Goal: Communication & Community: Answer question/provide support

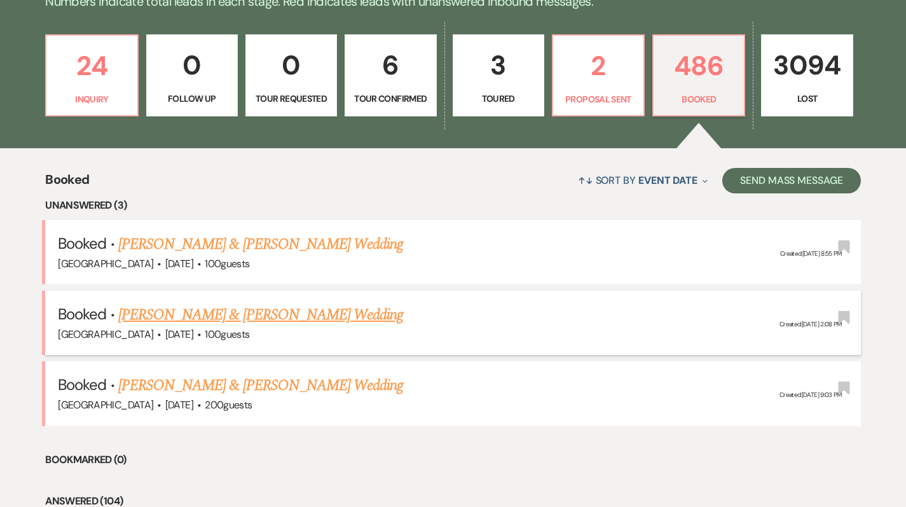
click at [300, 319] on link "[PERSON_NAME] & [PERSON_NAME] Wedding" at bounding box center [260, 314] width 285 height 23
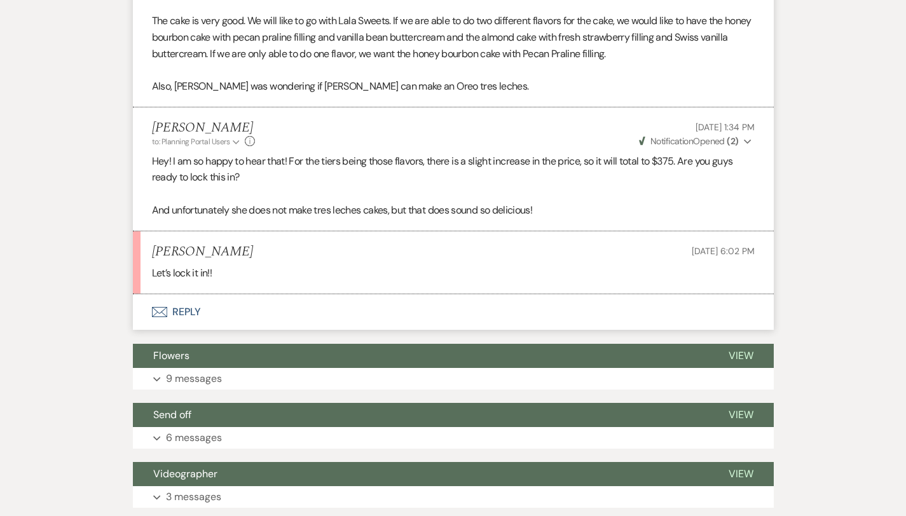
scroll to position [5985, 0]
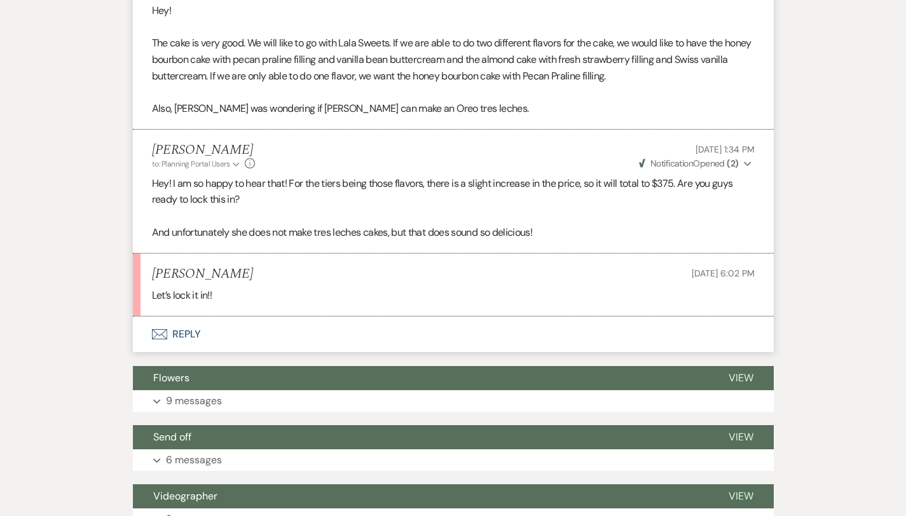
click at [151, 317] on button "Envelope Reply" at bounding box center [453, 335] width 641 height 36
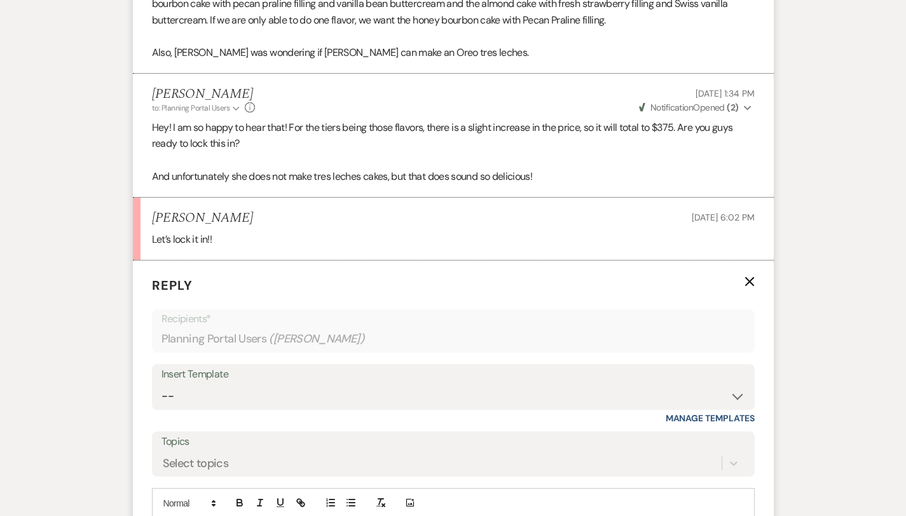
scroll to position [6045, 0]
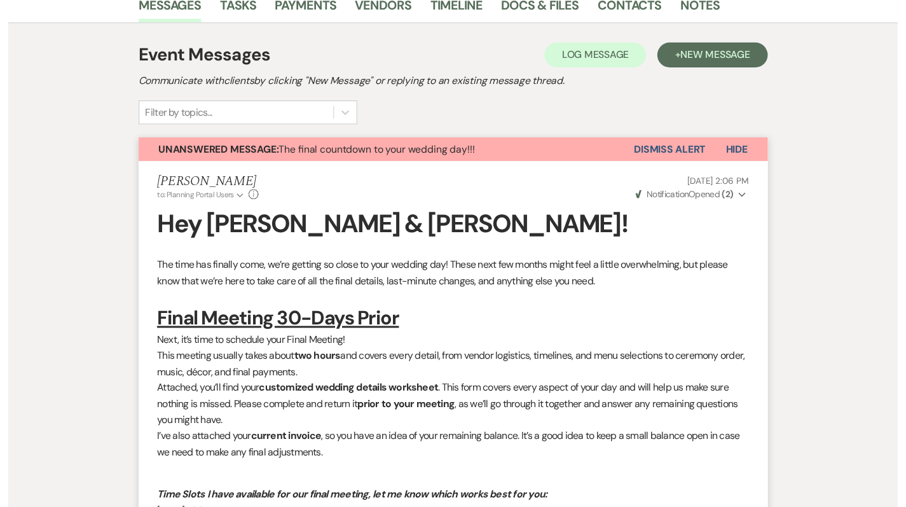
scroll to position [0, 0]
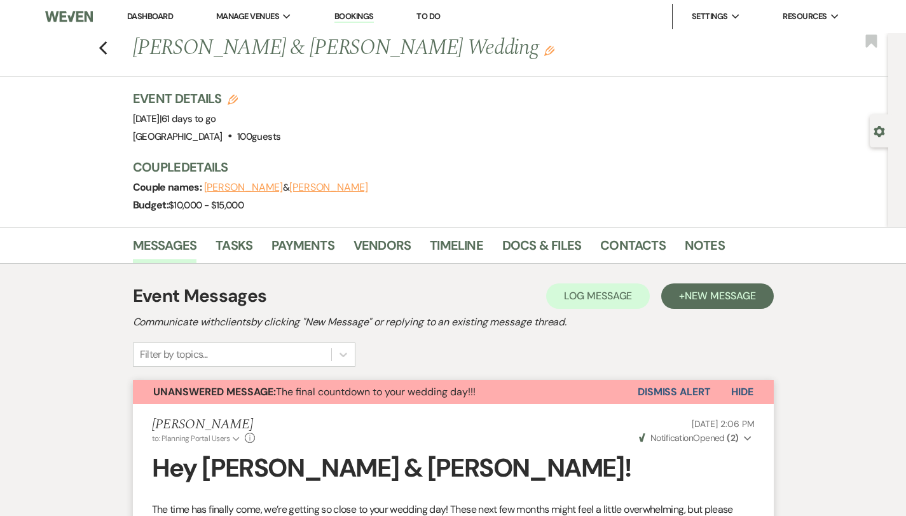
click at [148, 18] on link "Dashboard" at bounding box center [150, 16] width 46 height 11
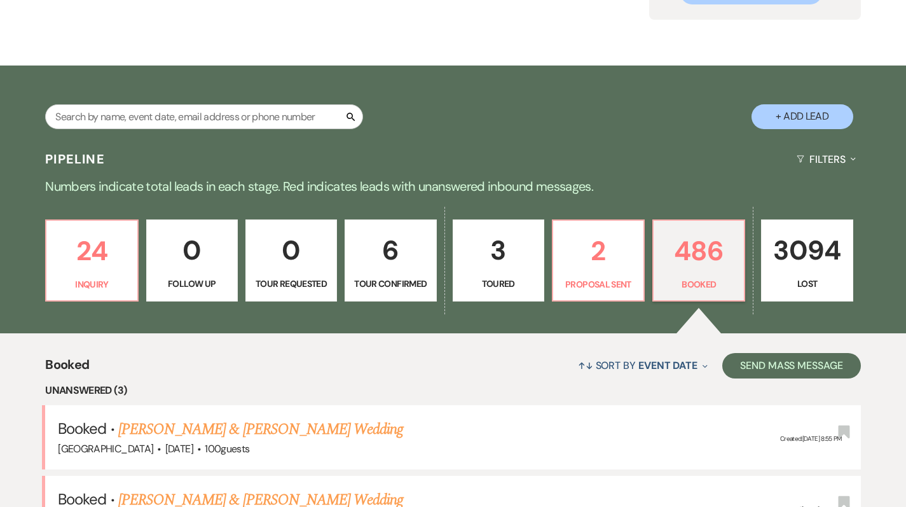
scroll to position [266, 0]
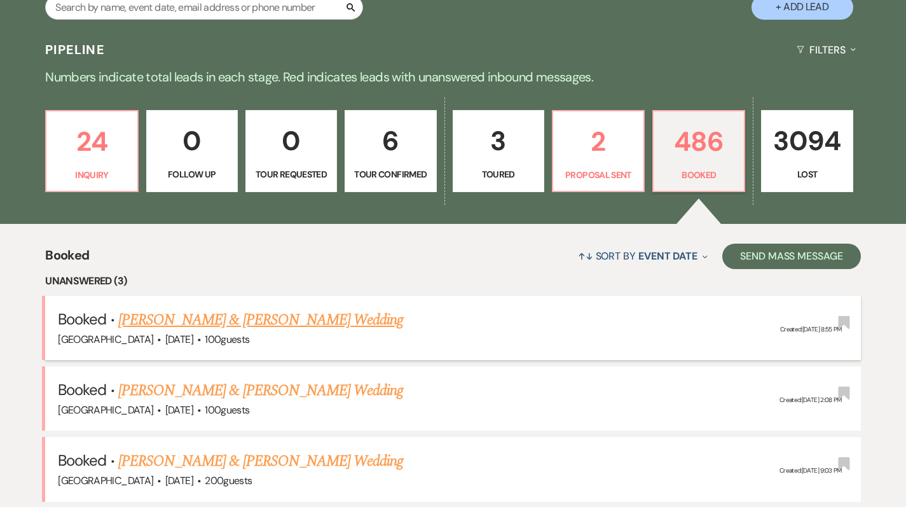
click at [214, 328] on link "[PERSON_NAME] & [PERSON_NAME] Wedding" at bounding box center [260, 319] width 285 height 23
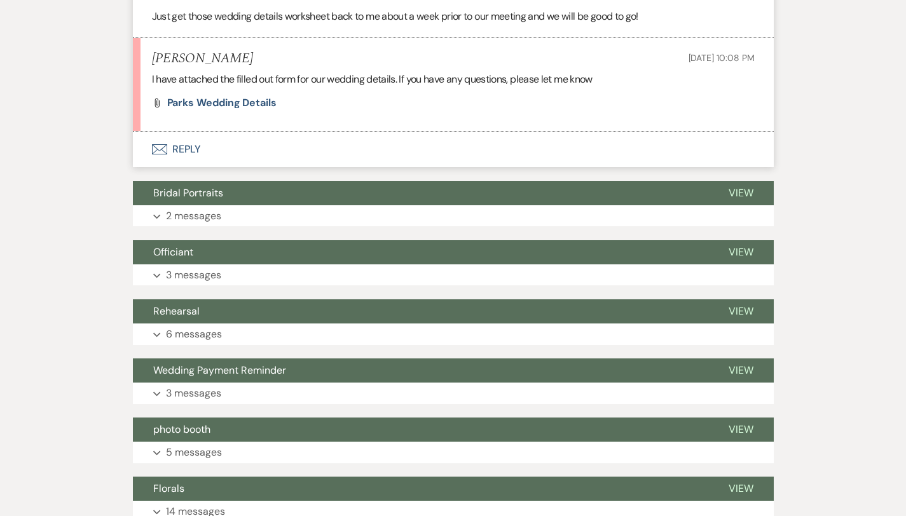
scroll to position [1404, 0]
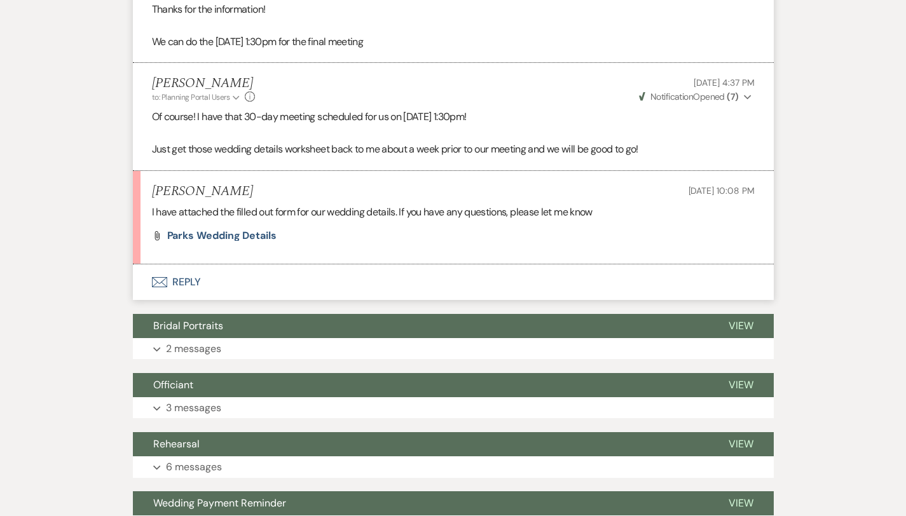
click at [159, 273] on button "Envelope Reply" at bounding box center [453, 283] width 641 height 36
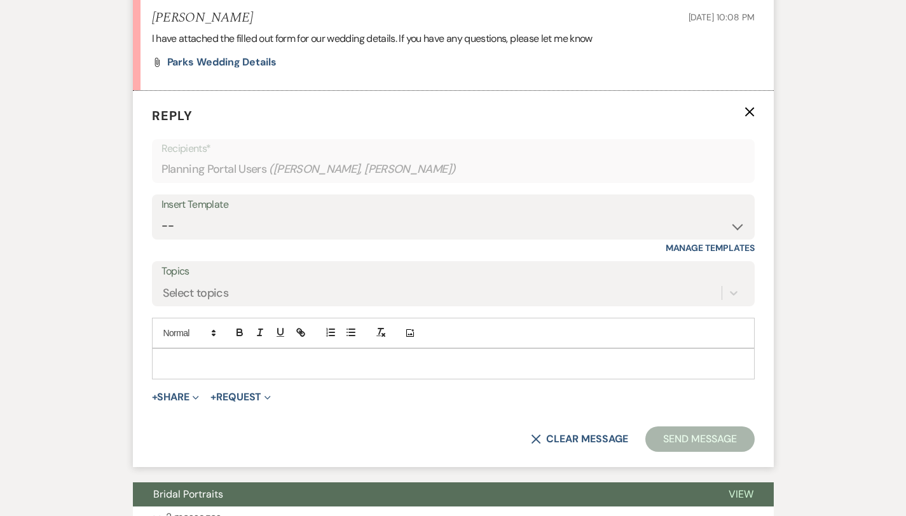
scroll to position [1582, 0]
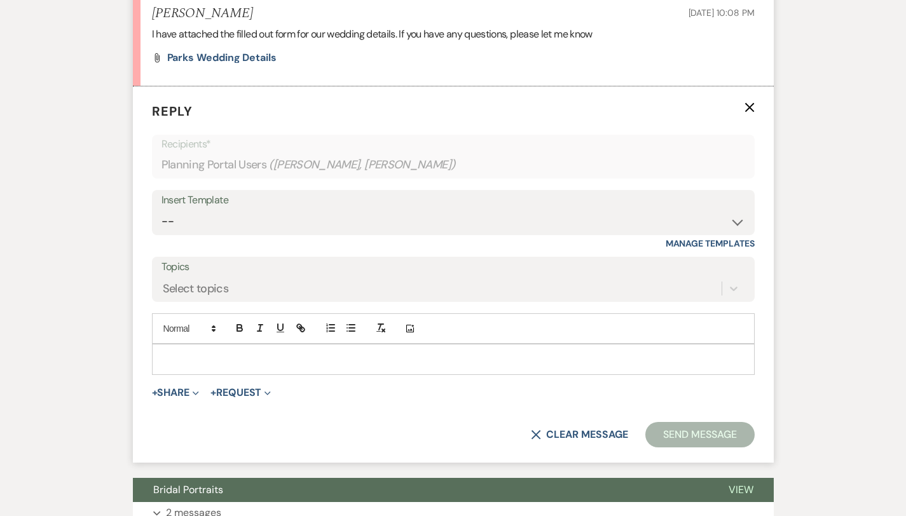
click at [177, 352] on p at bounding box center [453, 359] width 583 height 14
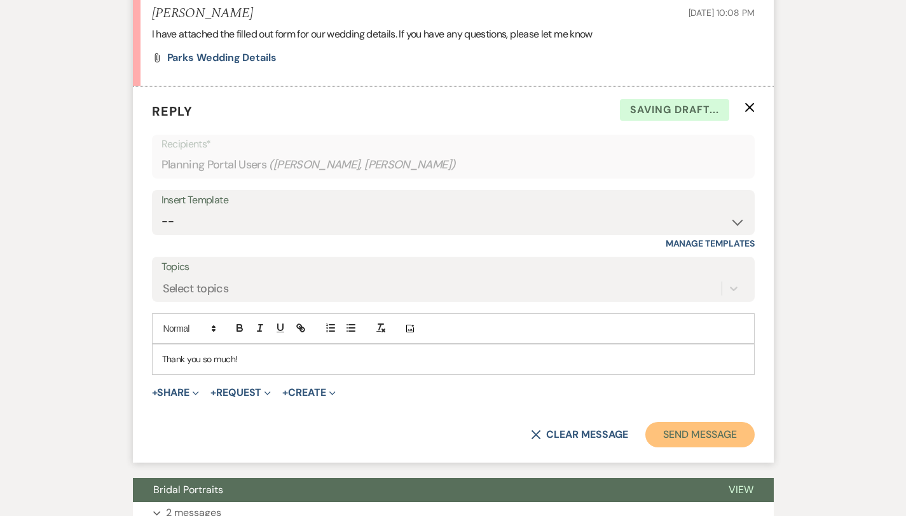
click at [714, 422] on button "Send Message" at bounding box center [700, 434] width 109 height 25
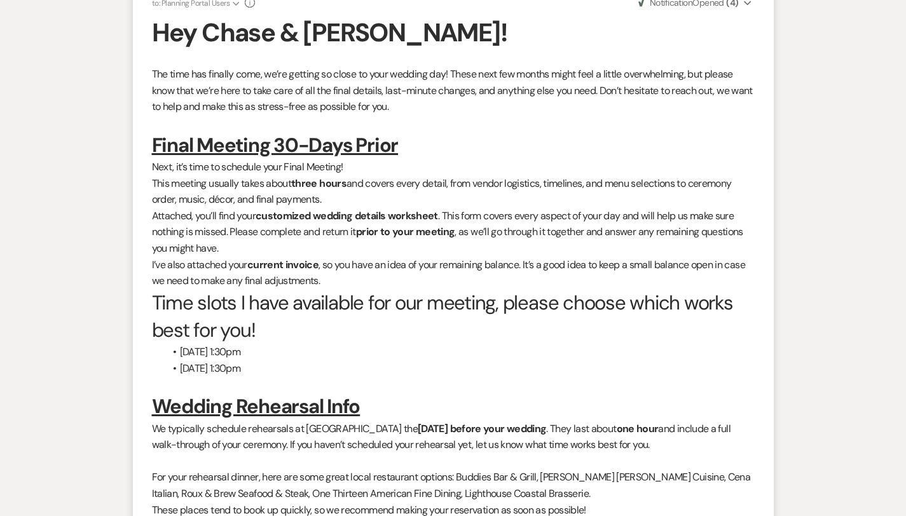
scroll to position [0, 0]
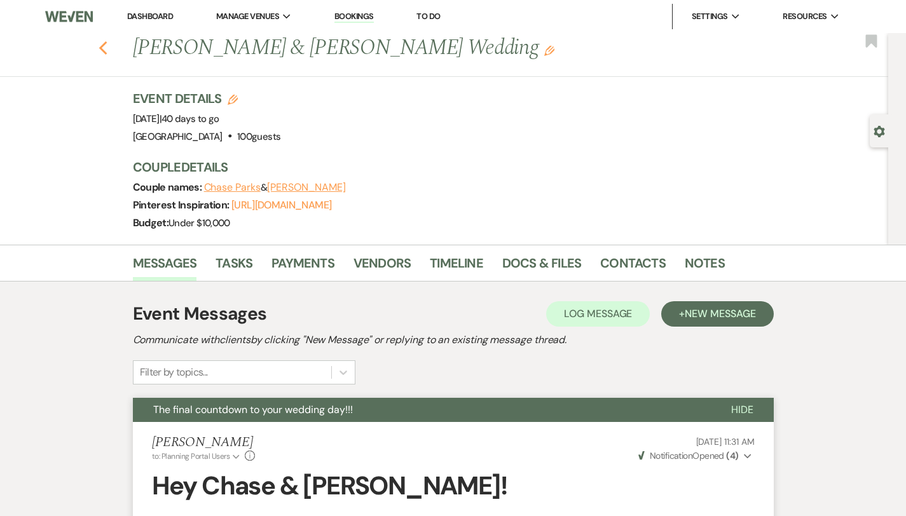
click at [99, 48] on icon "Previous" at bounding box center [104, 48] width 10 height 15
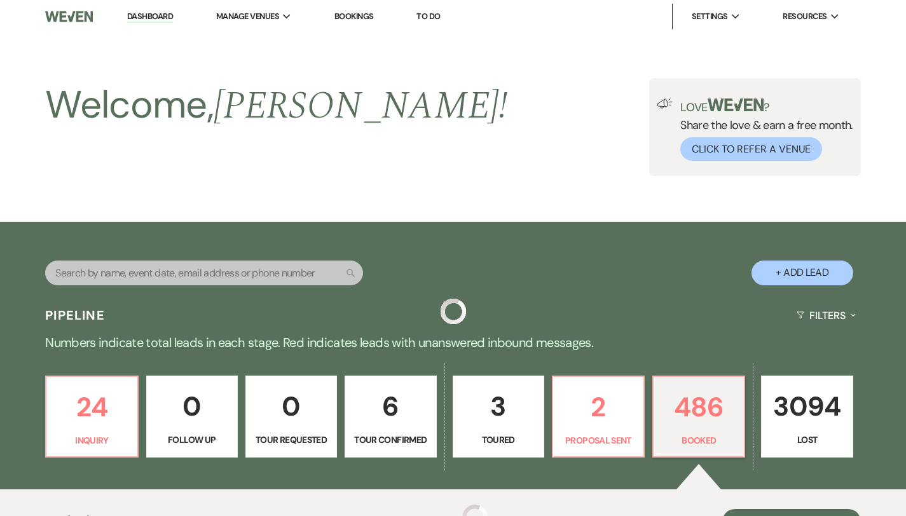
scroll to position [266, 0]
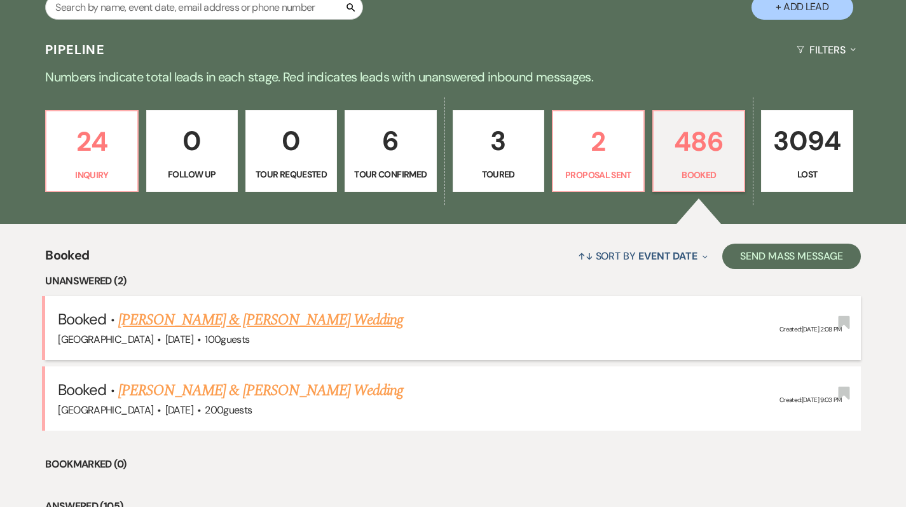
click at [184, 318] on link "[PERSON_NAME] & [PERSON_NAME] Wedding" at bounding box center [260, 319] width 285 height 23
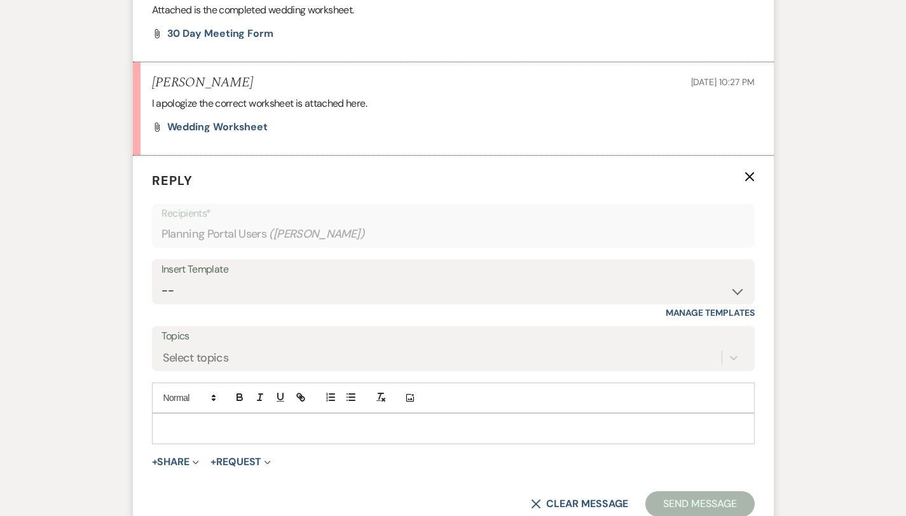
scroll to position [3307, 0]
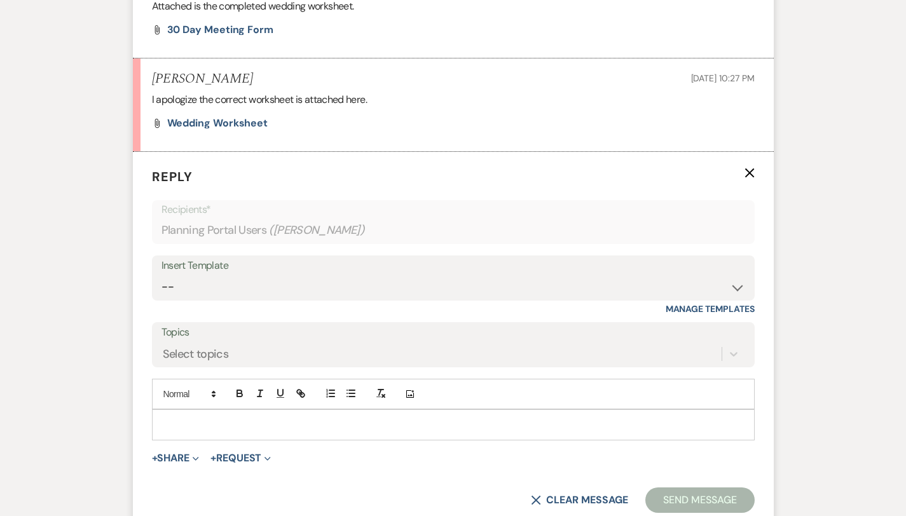
click at [162, 418] on p at bounding box center [453, 425] width 583 height 14
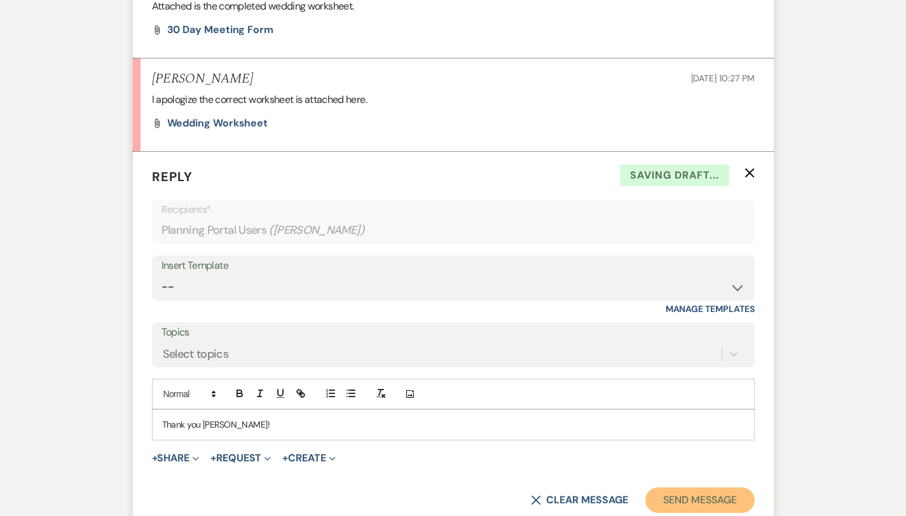
click at [718, 488] on button "Send Message" at bounding box center [700, 500] width 109 height 25
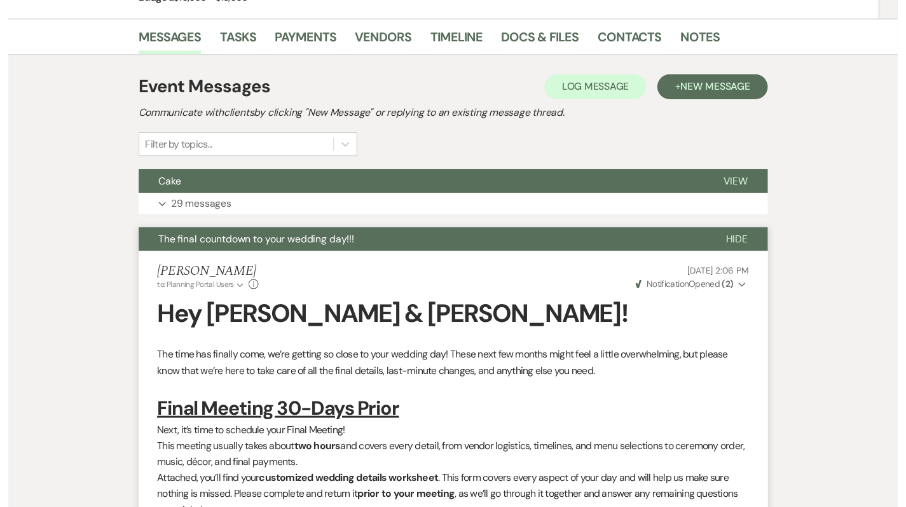
scroll to position [0, 0]
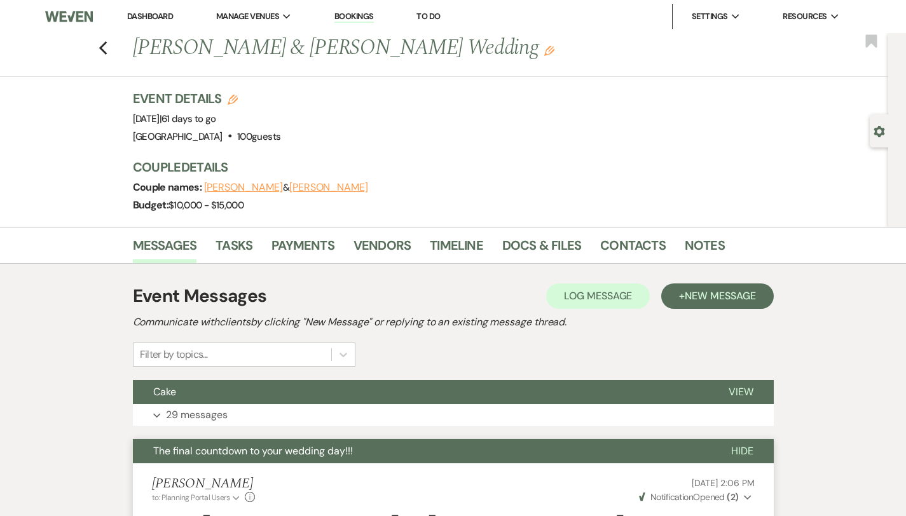
click at [144, 19] on link "Dashboard" at bounding box center [150, 16] width 46 height 11
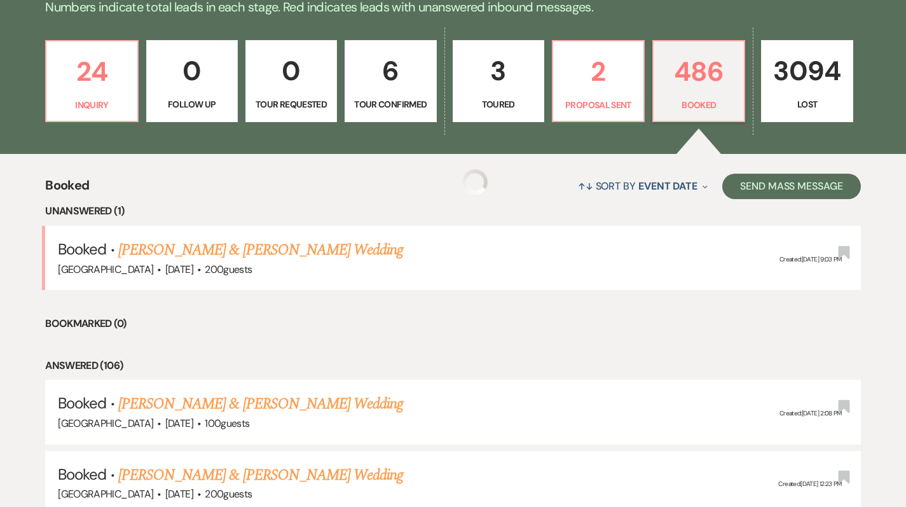
scroll to position [345, 0]
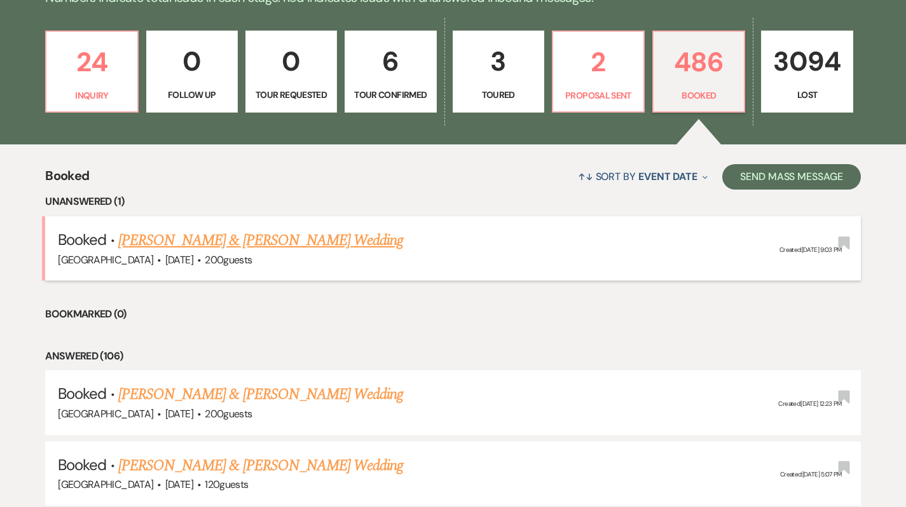
click at [158, 244] on link "[PERSON_NAME] & [PERSON_NAME] Wedding" at bounding box center [260, 240] width 285 height 23
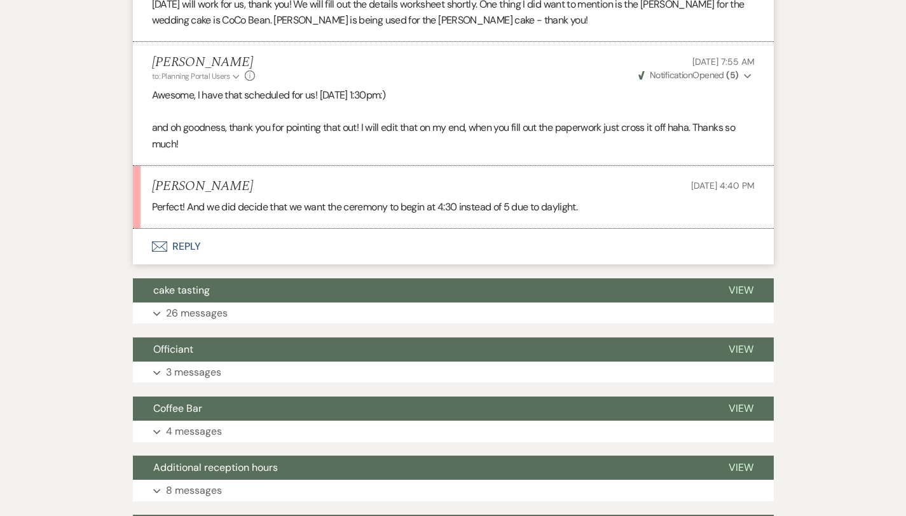
scroll to position [1280, 0]
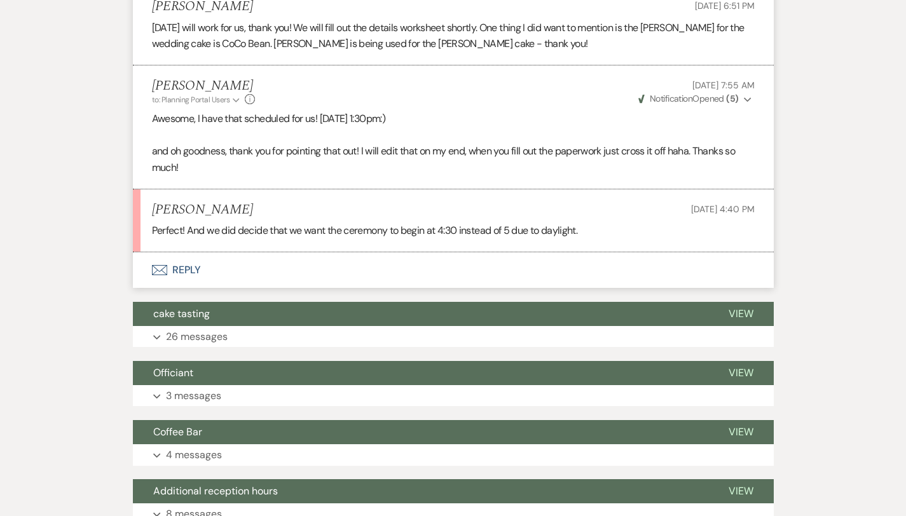
click at [158, 252] on button "Envelope Reply" at bounding box center [453, 270] width 641 height 36
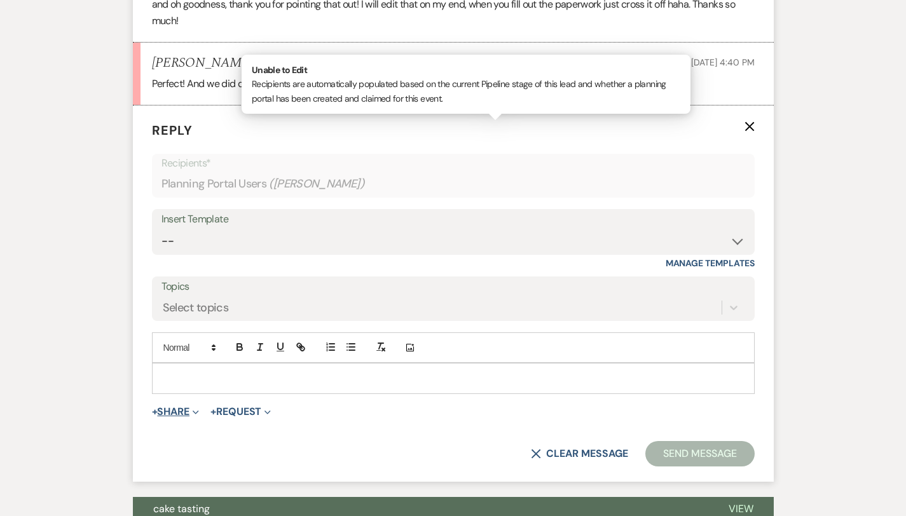
scroll to position [1430, 0]
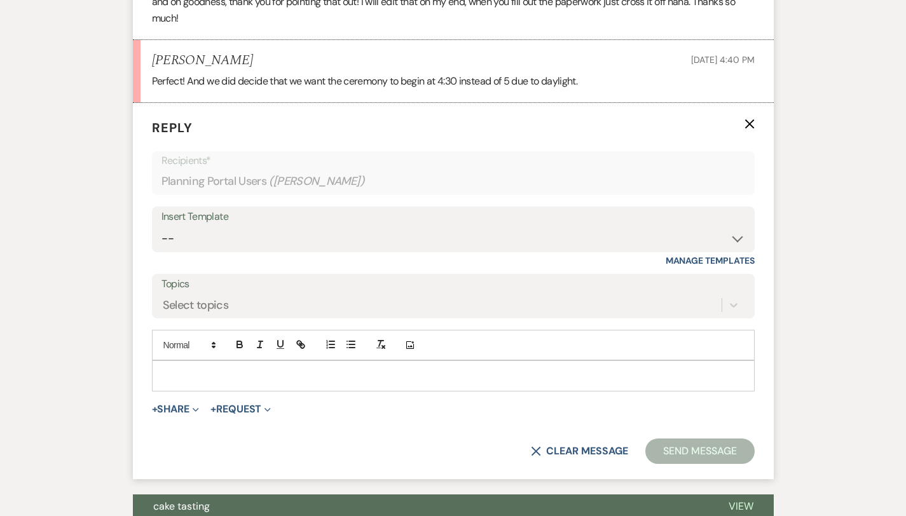
click at [153, 361] on div at bounding box center [454, 375] width 602 height 29
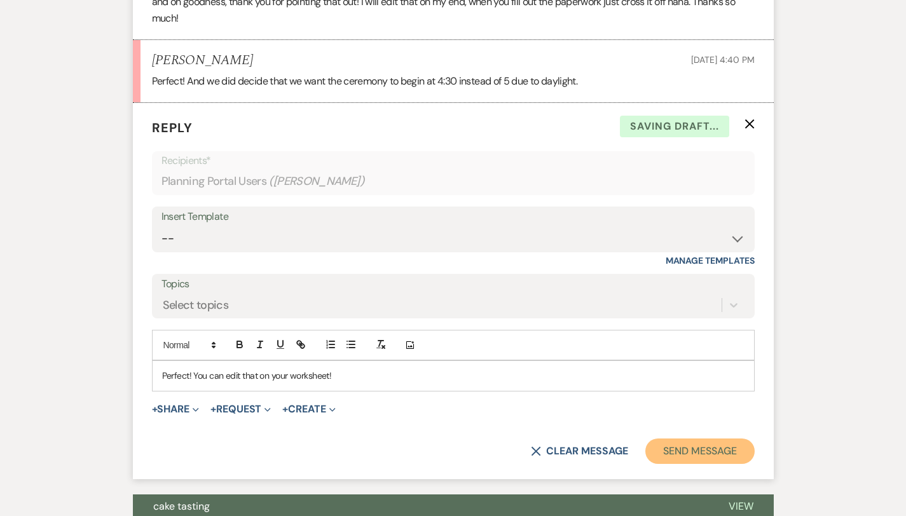
click at [691, 439] on button "Send Message" at bounding box center [700, 451] width 109 height 25
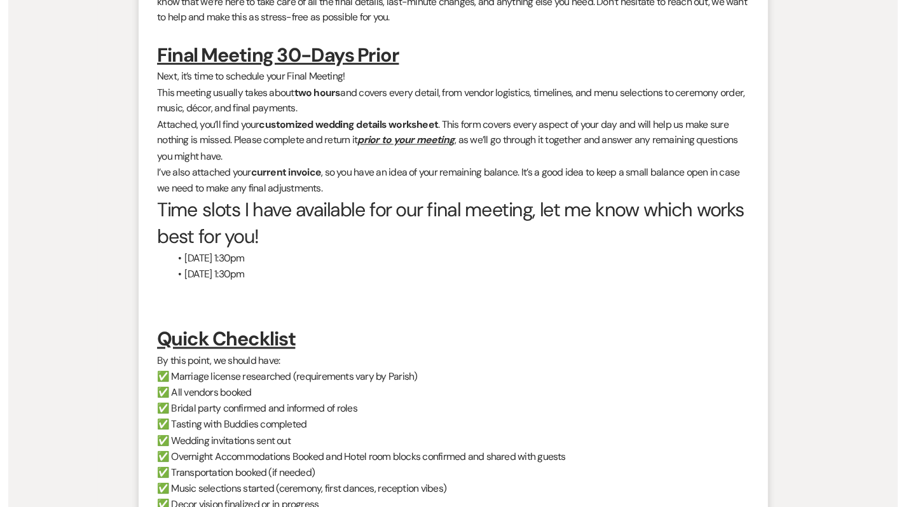
scroll to position [0, 0]
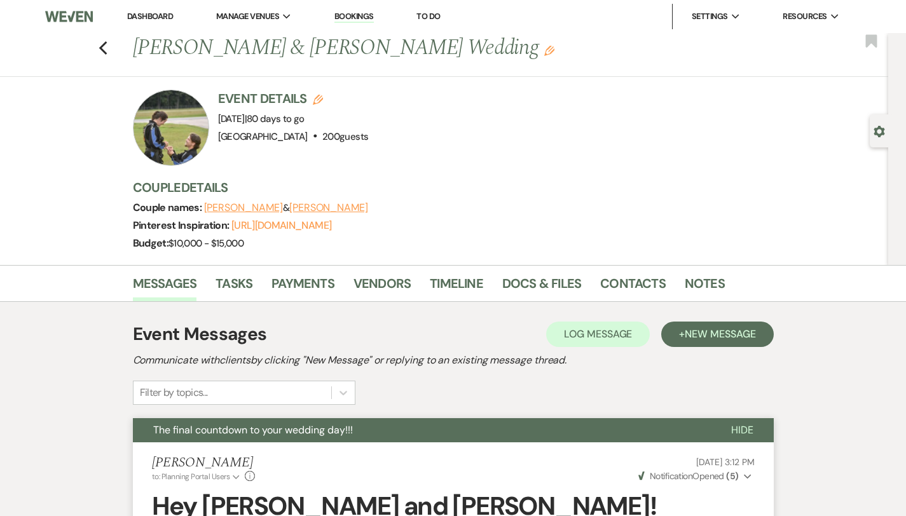
click at [158, 19] on link "Dashboard" at bounding box center [150, 16] width 46 height 11
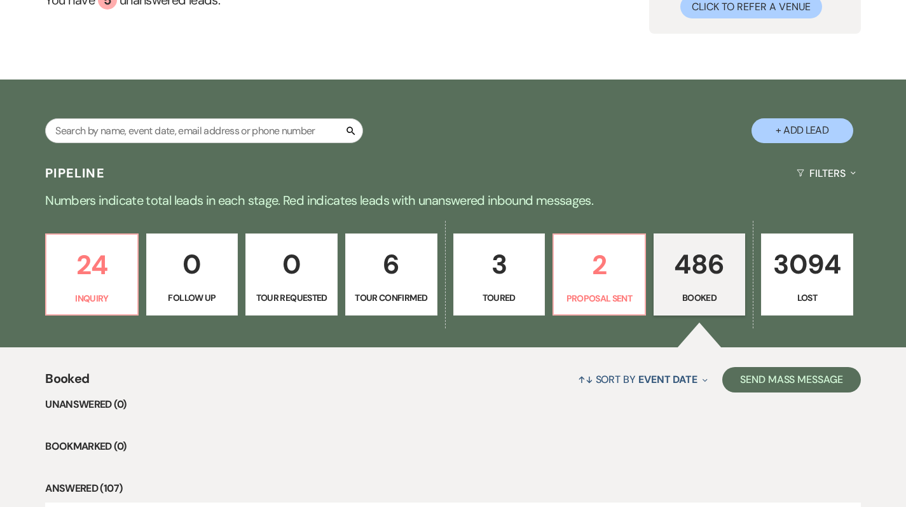
scroll to position [88, 0]
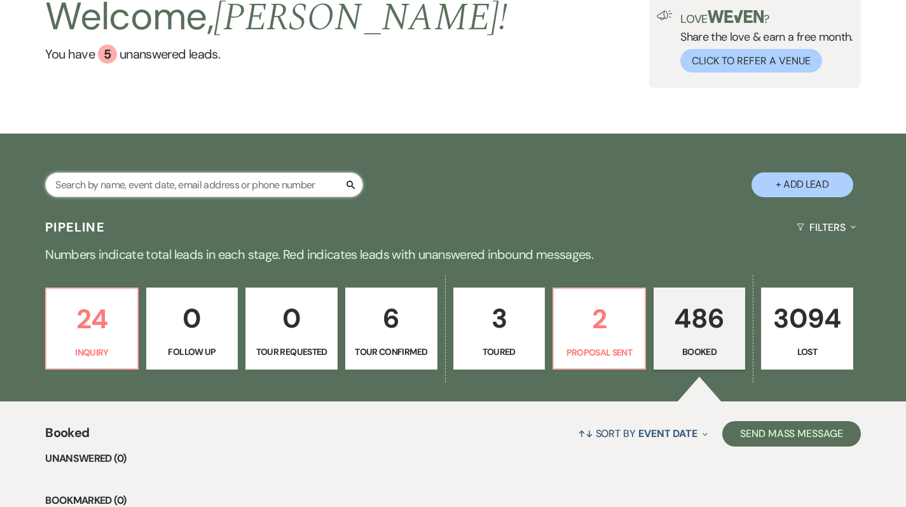
click at [148, 181] on input "text" at bounding box center [204, 184] width 318 height 25
type input "croop"
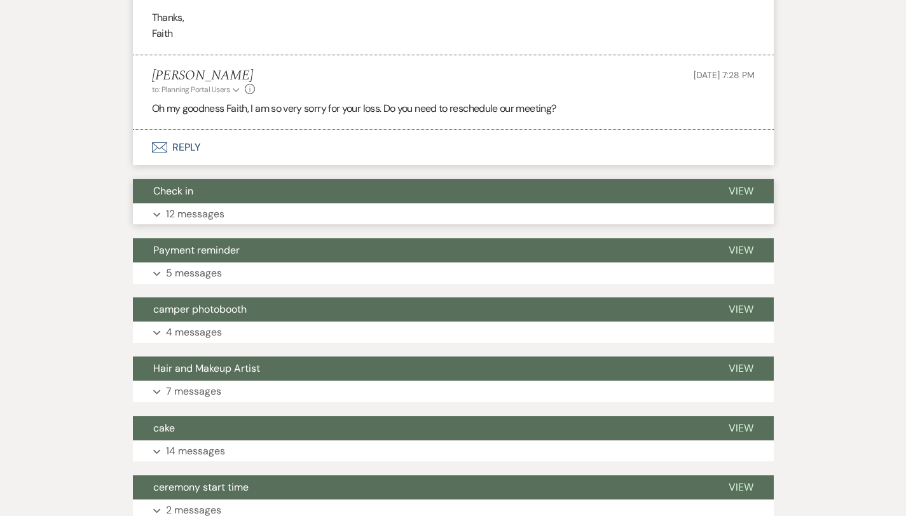
scroll to position [2429, 0]
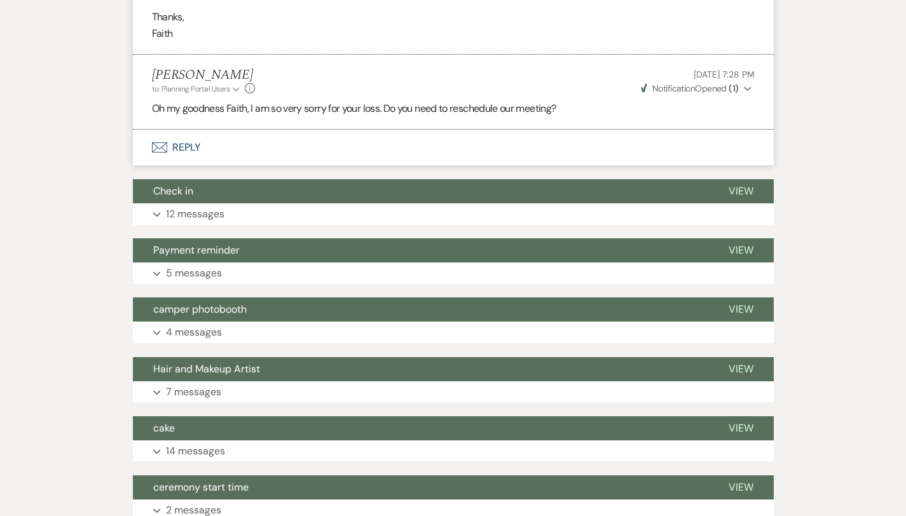
click at [144, 130] on button "Envelope Reply" at bounding box center [453, 148] width 641 height 36
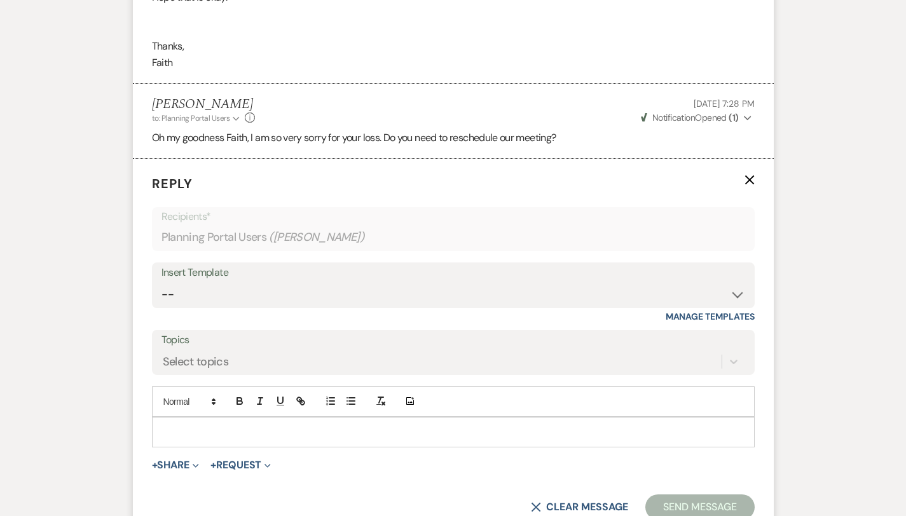
click at [181, 425] on p at bounding box center [453, 432] width 583 height 14
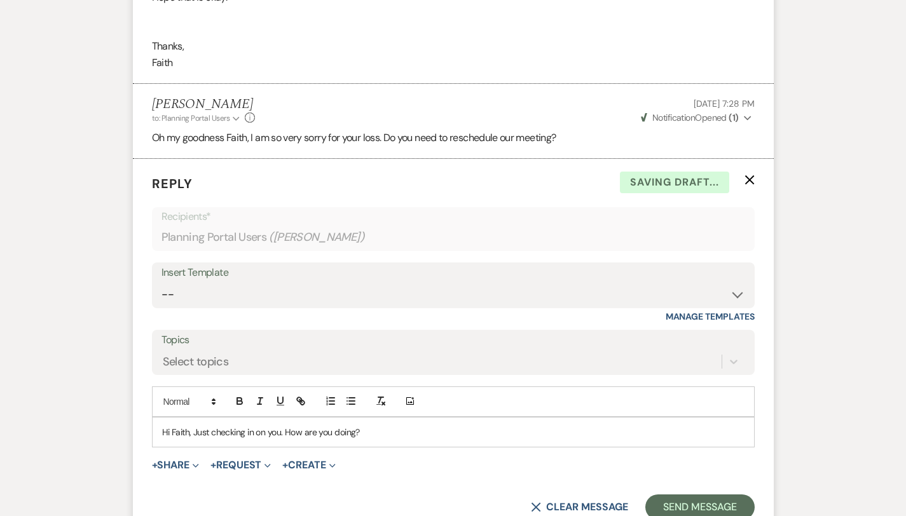
click at [162, 425] on p "Hi Faith, Just checking in on you. How are you doing?" at bounding box center [453, 432] width 583 height 14
click at [717, 495] on button "Send Message" at bounding box center [700, 507] width 109 height 25
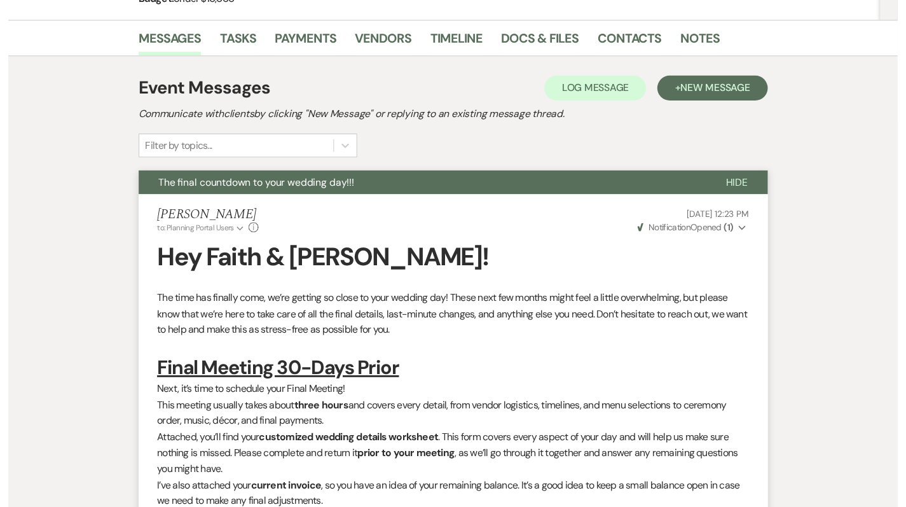
scroll to position [0, 0]
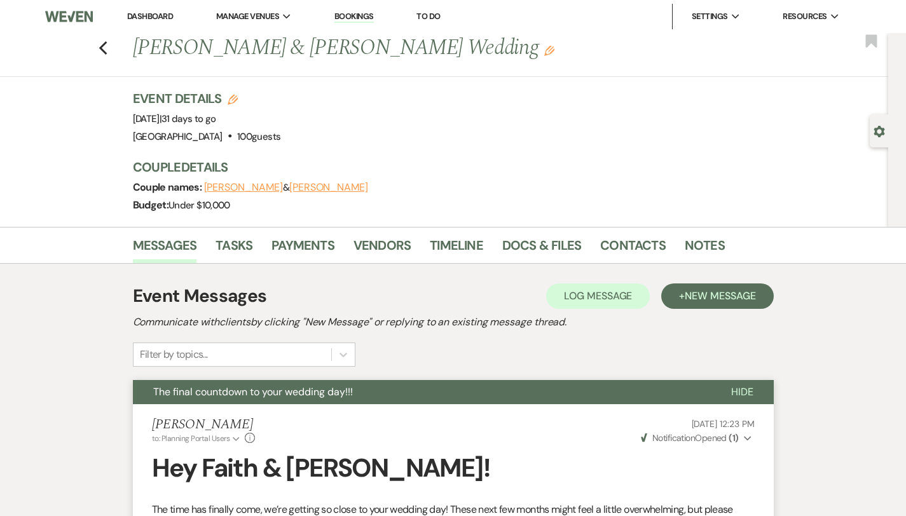
click at [152, 21] on link "Dashboard" at bounding box center [150, 16] width 46 height 11
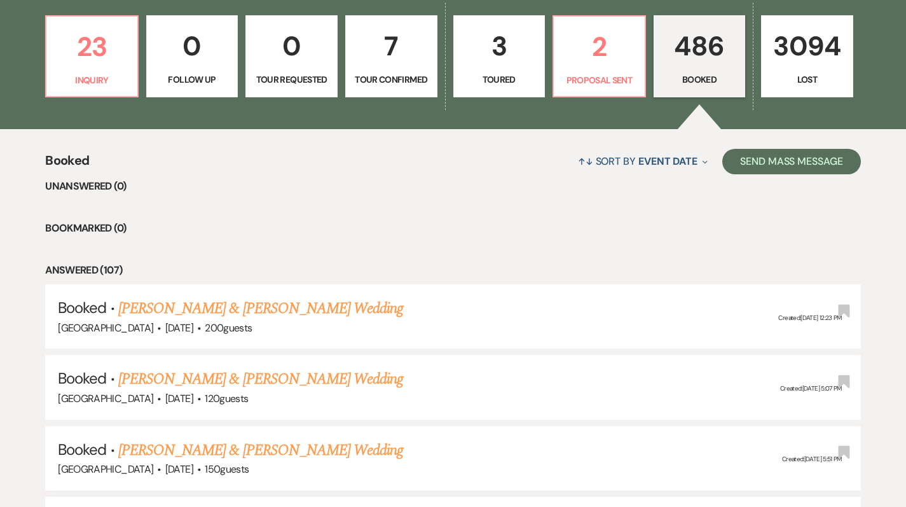
scroll to position [375, 0]
